Goal: Find specific page/section: Find specific page/section

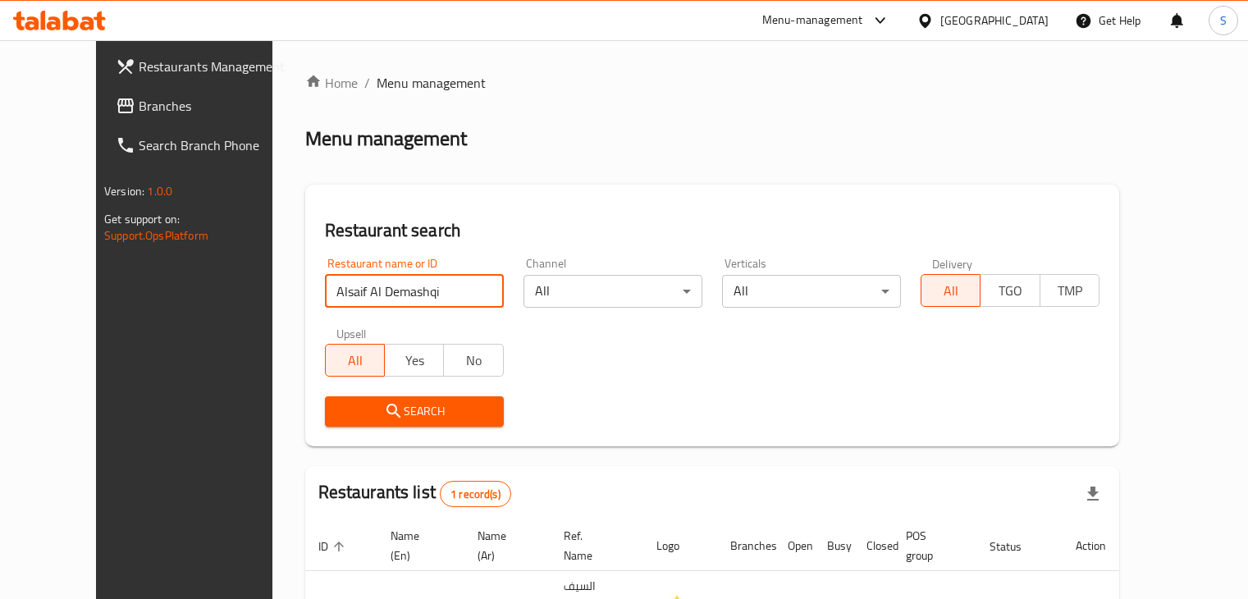
click at [405, 275] on input "Alsaif Al Demashqi" at bounding box center [414, 291] width 179 height 33
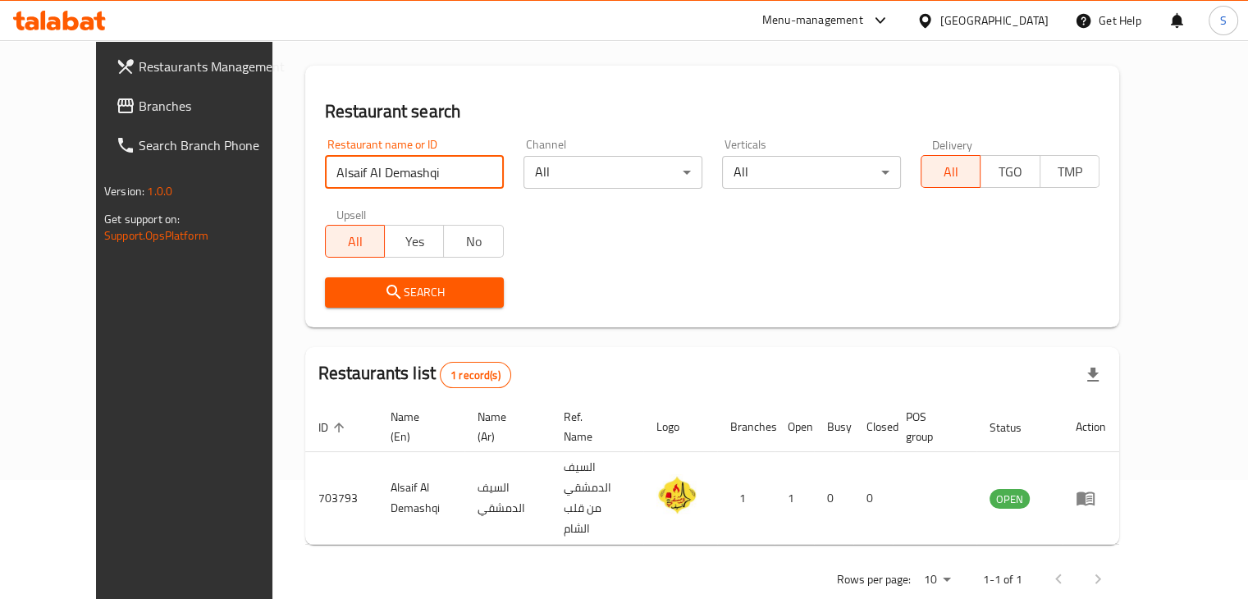
click at [405, 176] on input "Alsaif Al Demashqi" at bounding box center [414, 172] width 179 height 33
click button "Search" at bounding box center [414, 292] width 179 height 30
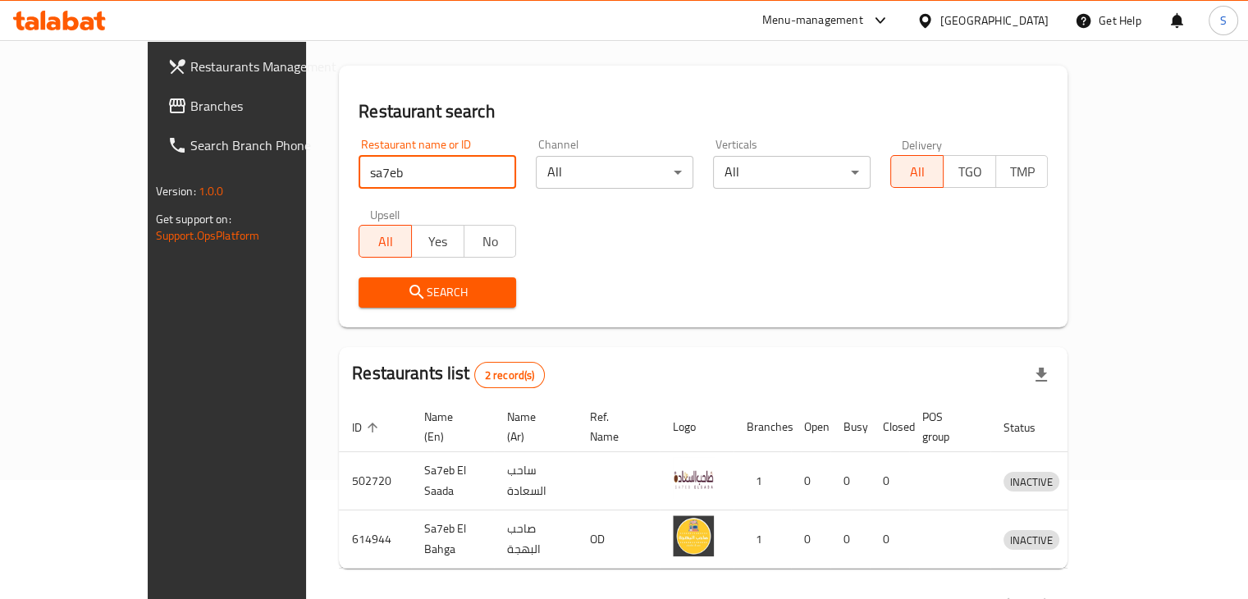
scroll to position [157, 0]
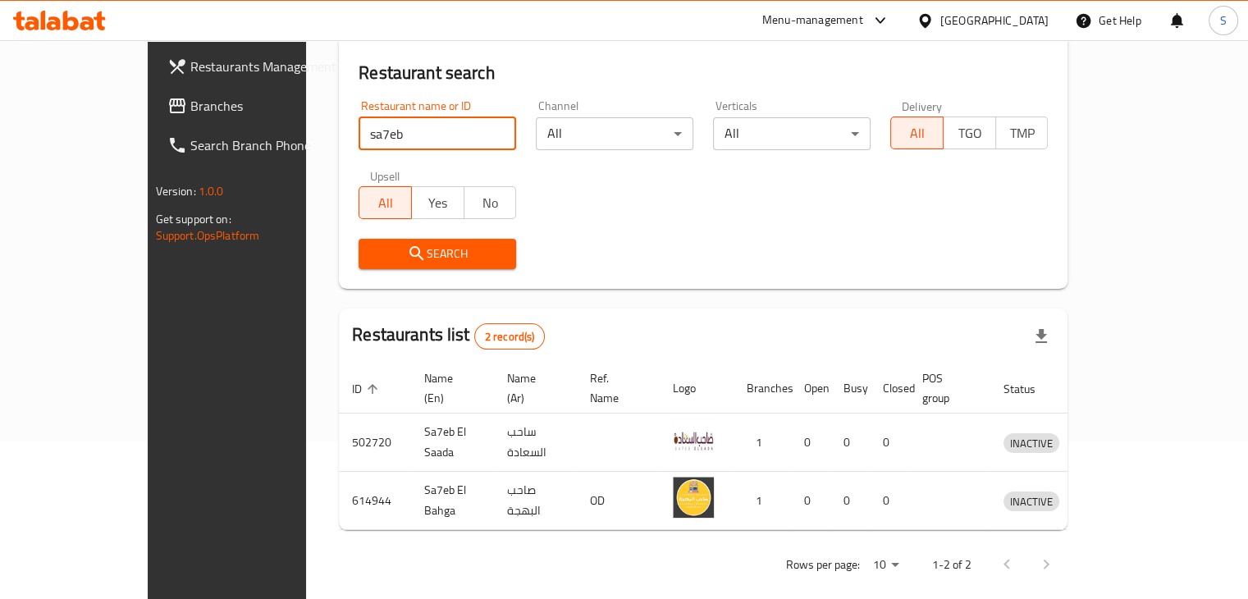
click at [358, 139] on input "sa7eb" at bounding box center [436, 133] width 157 height 33
type input "sa7b"
click button "Search" at bounding box center [436, 254] width 157 height 30
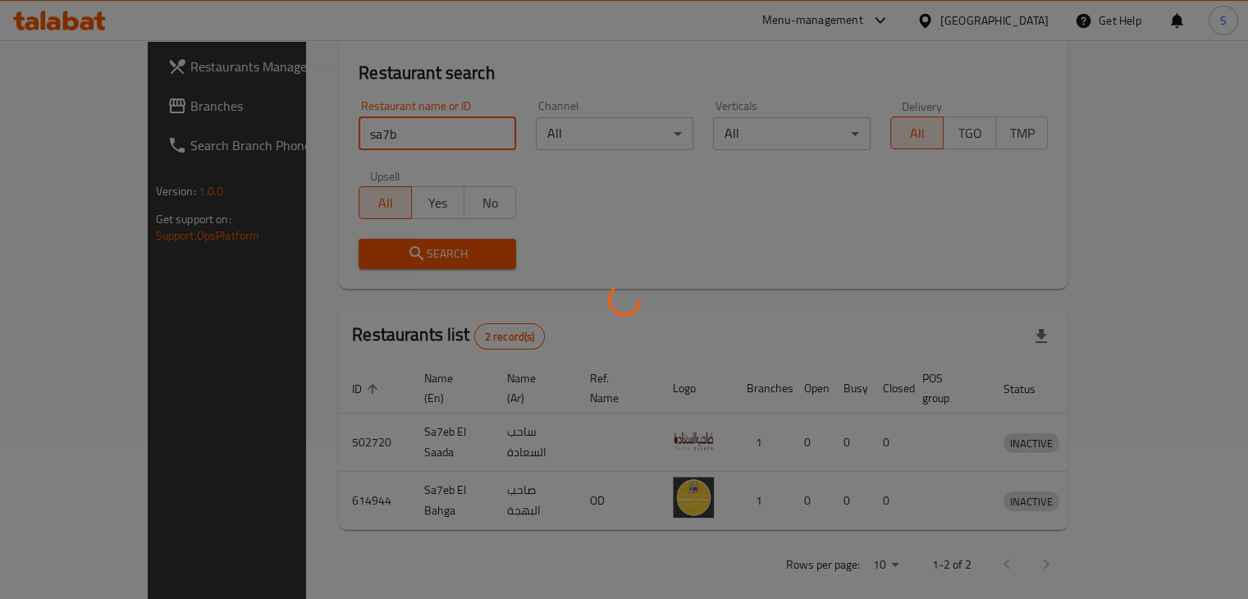
scroll to position [349, 0]
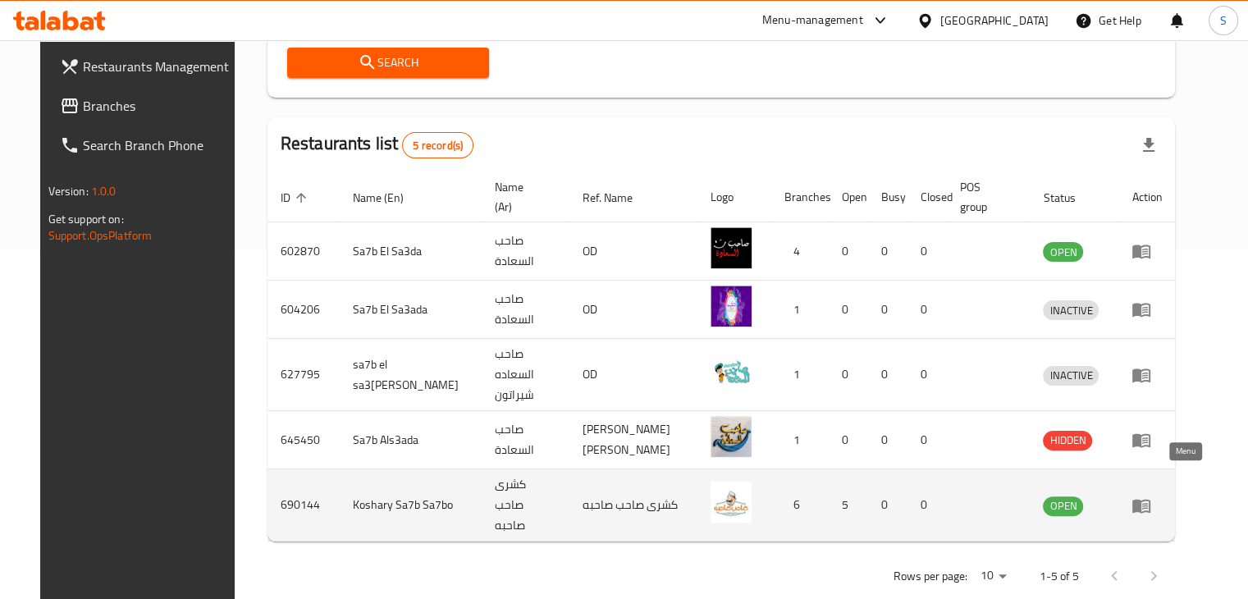
click at [1151, 495] on icon "enhanced table" at bounding box center [1141, 505] width 20 height 20
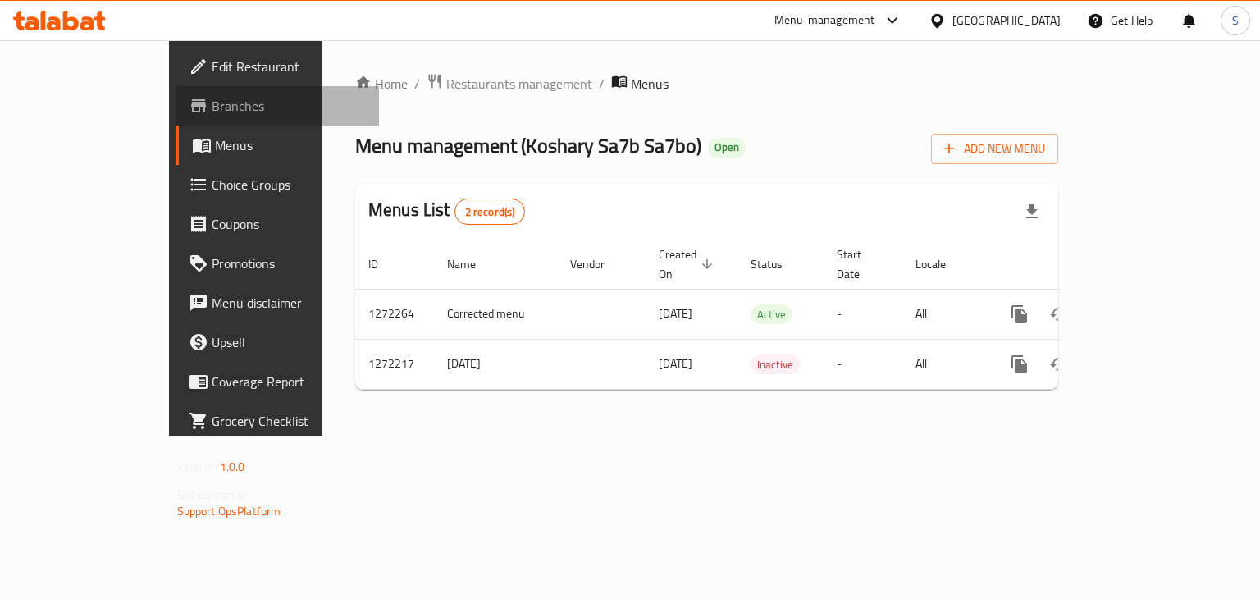
click at [176, 116] on link "Branches" at bounding box center [278, 105] width 204 height 39
